Goal: Information Seeking & Learning: Learn about a topic

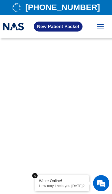
click at [107, 26] on div "Home About Us Our Mission Online Suboxone Clinic Our Location Tennessee Our Tre…" at bounding box center [100, 26] width 16 height 15
click at [105, 22] on div "Home About Us Our Mission Online Suboxone Clinic Our Location Tennessee Our Tre…" at bounding box center [100, 26] width 16 height 15
click at [102, 26] on div at bounding box center [100, 25] width 6 height 2
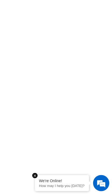
scroll to position [47, 0]
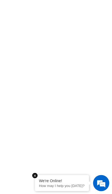
scroll to position [124, 0]
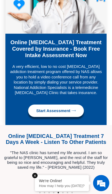
scroll to position [1405, 0]
click at [63, 192] on span "Go to slide 6" at bounding box center [62, 192] width 1 height 1
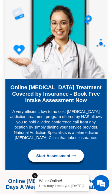
scroll to position [1361, 0]
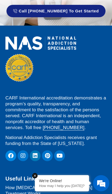
scroll to position [1602, 0]
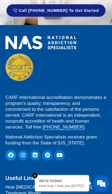
click at [37, 178] on em at bounding box center [34, 175] width 5 height 5
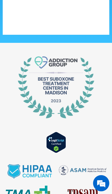
scroll to position [2205, 0]
